Goal: Task Accomplishment & Management: Manage account settings

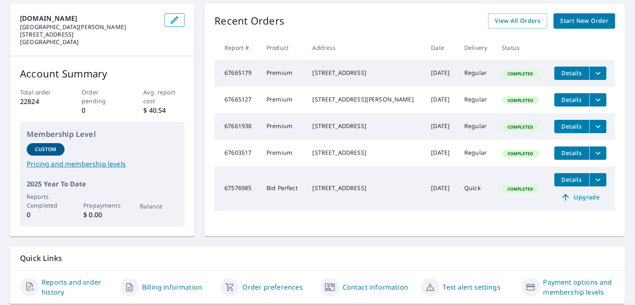
scroll to position [104, 0]
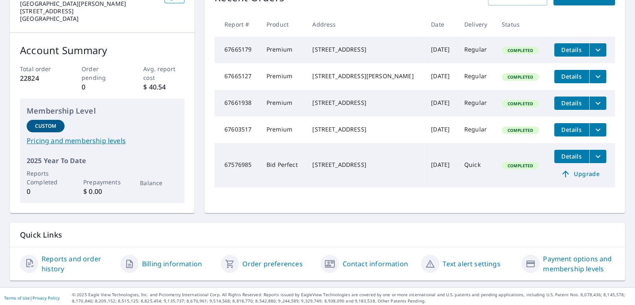
click at [67, 257] on link "Reports and order history" at bounding box center [78, 264] width 72 height 20
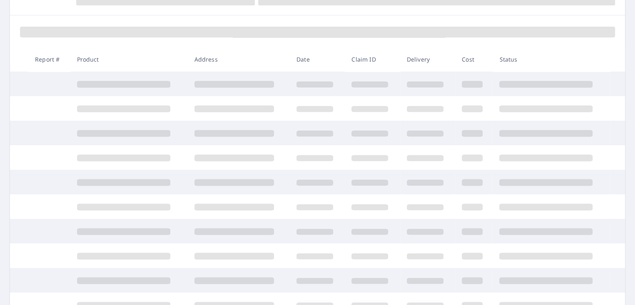
scroll to position [104, 0]
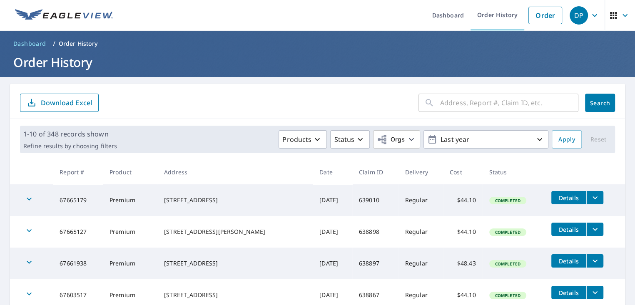
click at [75, 103] on p "Download Excel" at bounding box center [66, 102] width 51 height 9
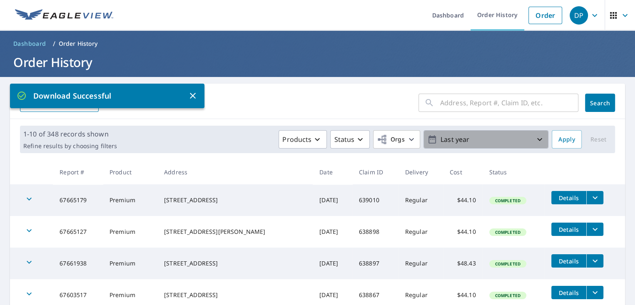
click at [535, 139] on icon "button" at bounding box center [540, 139] width 10 height 10
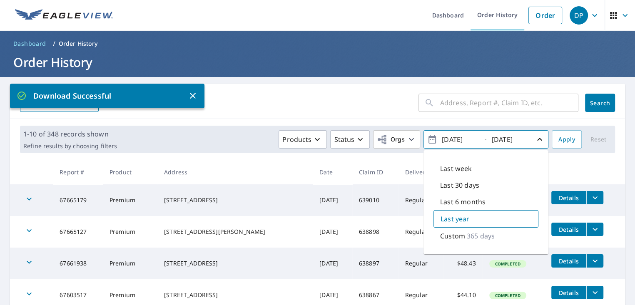
click at [428, 137] on icon "button" at bounding box center [431, 139] width 7 height 8
click at [427, 138] on icon "button" at bounding box center [432, 139] width 10 height 10
click at [446, 143] on input "[DATE]" at bounding box center [459, 139] width 41 height 13
drag, startPoint x: 472, startPoint y: 139, endPoint x: 455, endPoint y: 139, distance: 17.5
click at [455, 139] on input "[DATE]" at bounding box center [459, 139] width 41 height 13
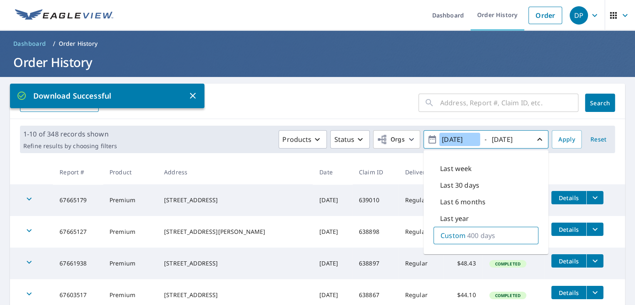
type input "[DATE]"
click at [519, 140] on input "[DATE]" at bounding box center [509, 139] width 41 height 13
drag, startPoint x: 523, startPoint y: 139, endPoint x: 505, endPoint y: 138, distance: 18.4
click at [505, 138] on input "[DATE]" at bounding box center [509, 139] width 41 height 13
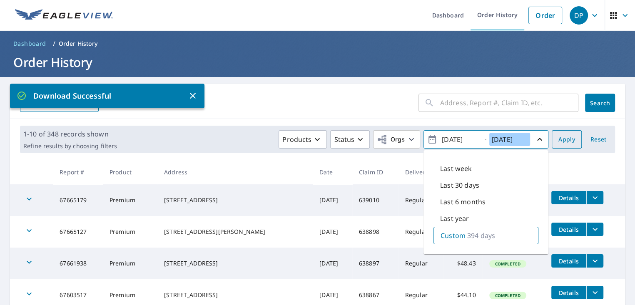
type input "[DATE]"
click at [558, 142] on span "Apply" at bounding box center [566, 139] width 17 height 10
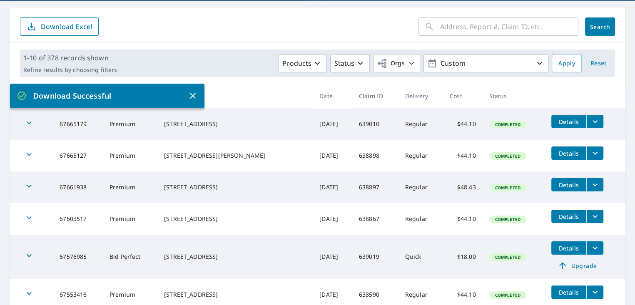
scroll to position [83, 0]
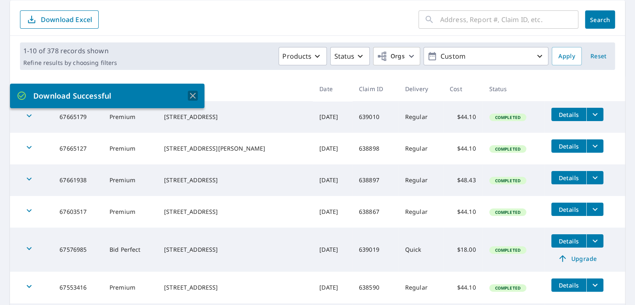
click at [194, 96] on icon "button" at bounding box center [193, 96] width 10 height 10
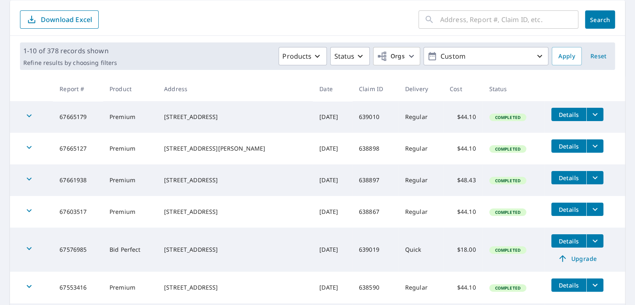
click at [71, 17] on p "Download Excel" at bounding box center [66, 19] width 51 height 9
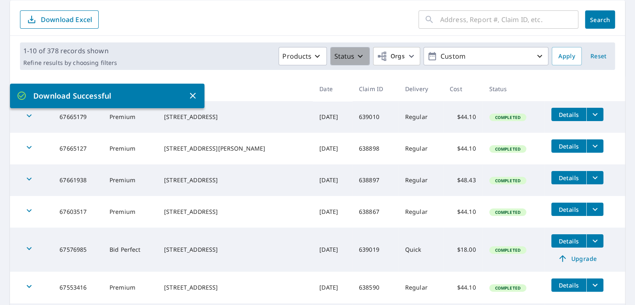
click at [356, 56] on icon "button" at bounding box center [360, 56] width 10 height 10
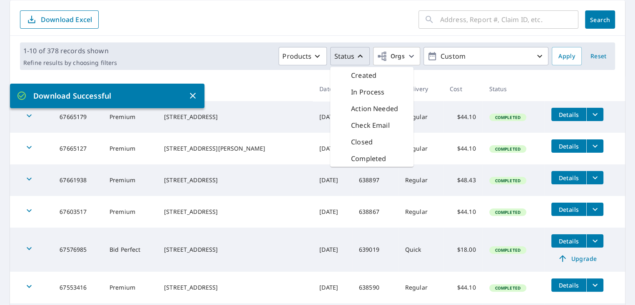
click at [362, 158] on p "Completed" at bounding box center [368, 159] width 35 height 10
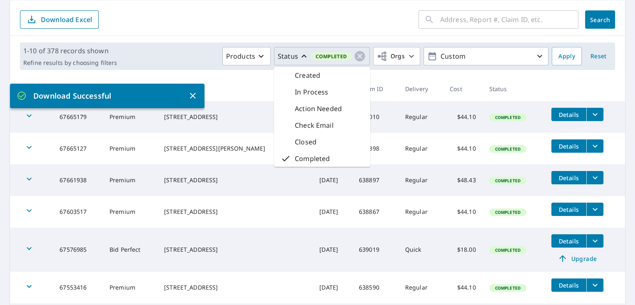
click at [193, 93] on icon "button" at bounding box center [193, 96] width 10 height 10
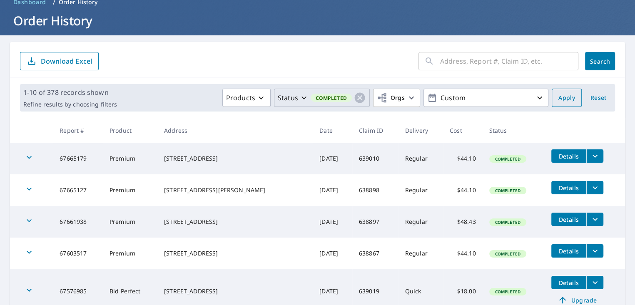
scroll to position [0, 0]
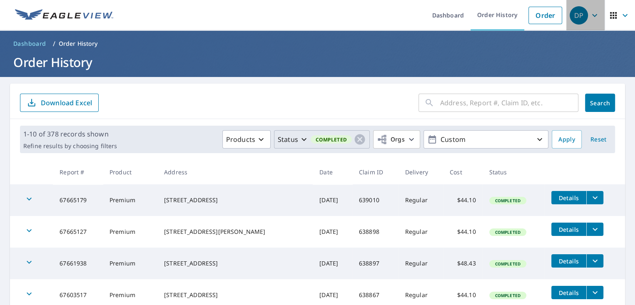
click at [590, 15] on icon "button" at bounding box center [595, 15] width 10 height 10
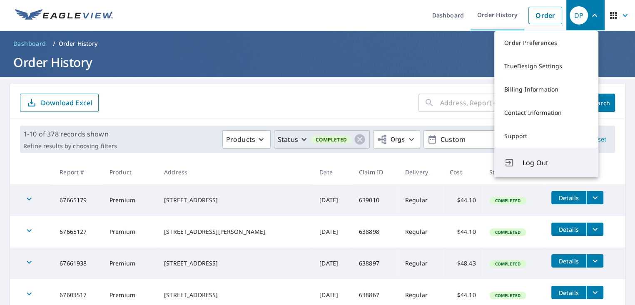
click at [537, 164] on span "Log Out" at bounding box center [556, 163] width 66 height 10
